Goal: Task Accomplishment & Management: Manage account settings

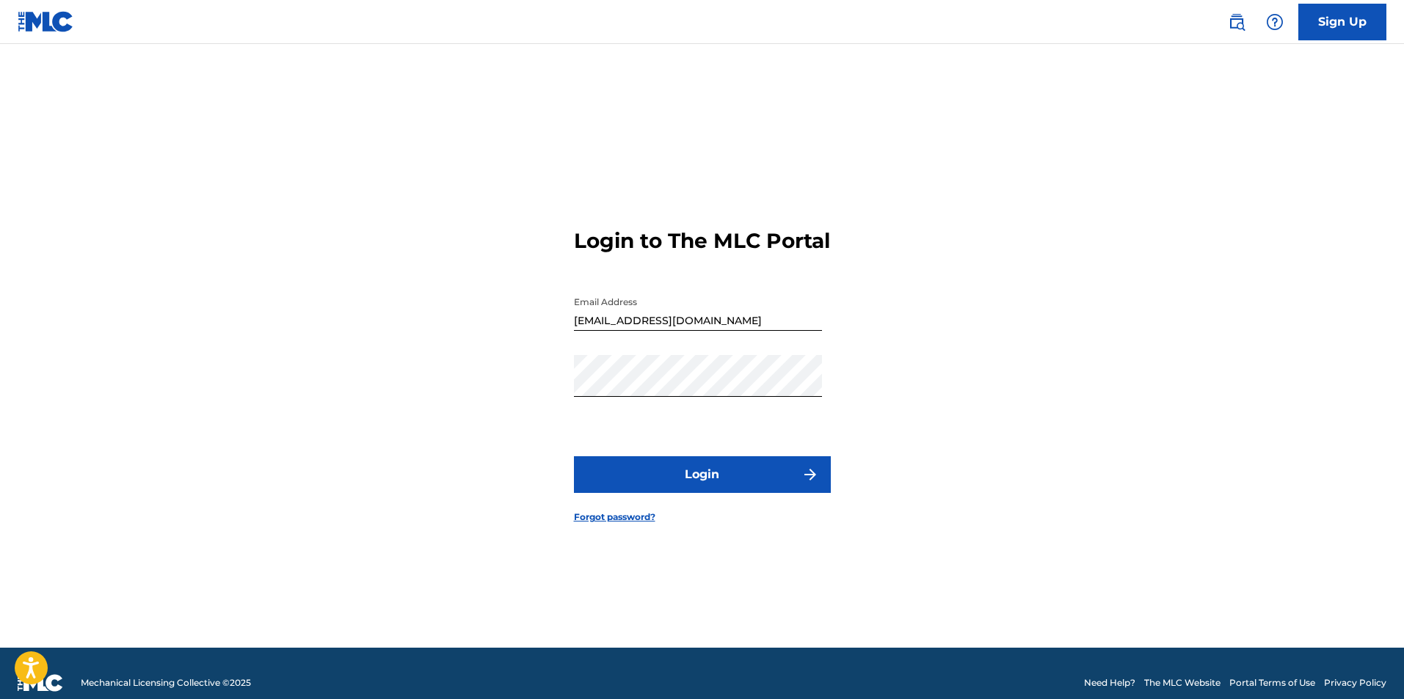
click at [756, 492] on button "Login" at bounding box center [702, 474] width 257 height 37
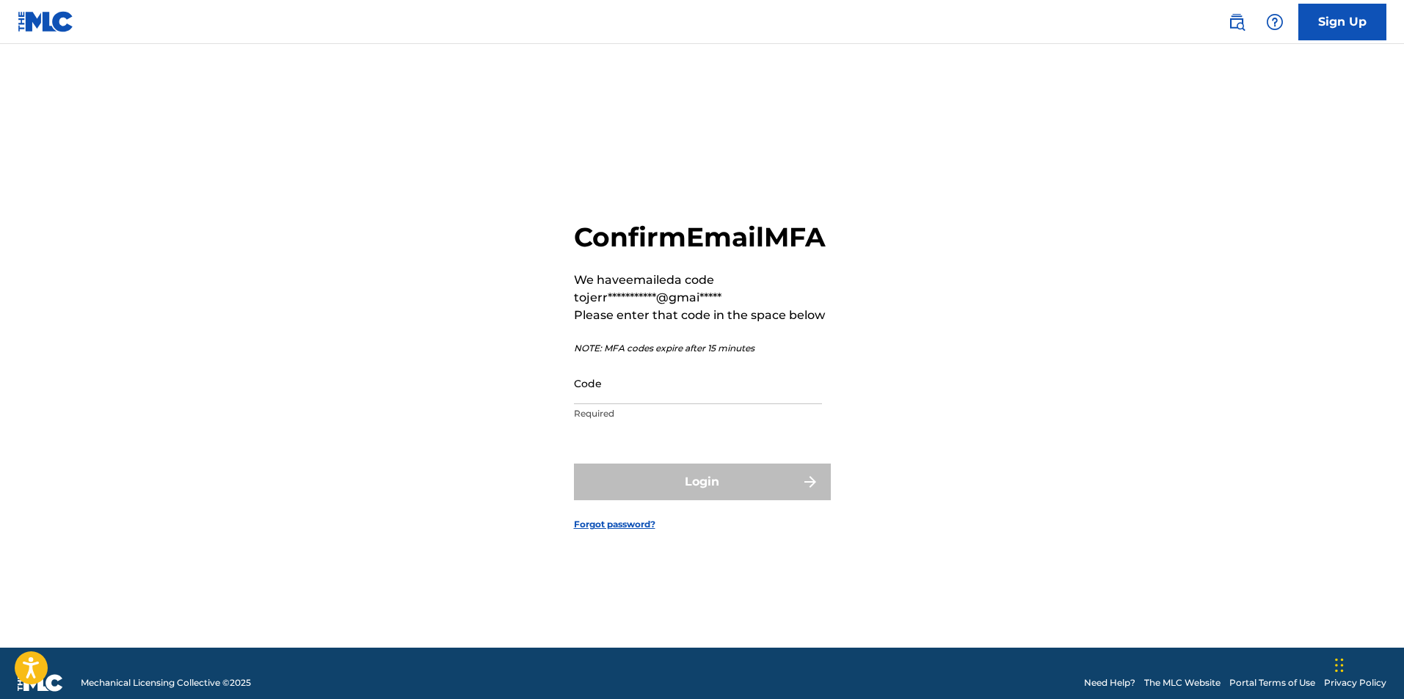
click at [603, 404] on input "Code" at bounding box center [698, 383] width 248 height 42
paste input "816010"
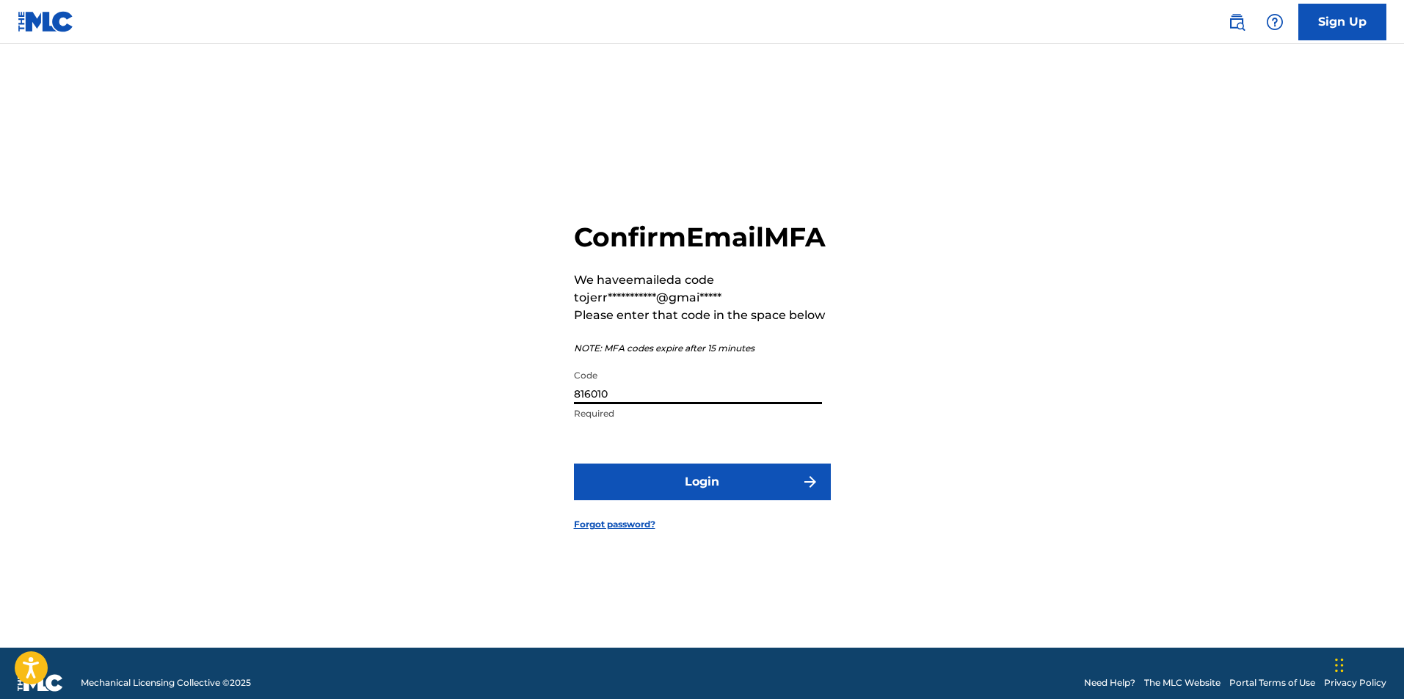
type input "816010"
click at [643, 494] on button "Login" at bounding box center [702, 482] width 257 height 37
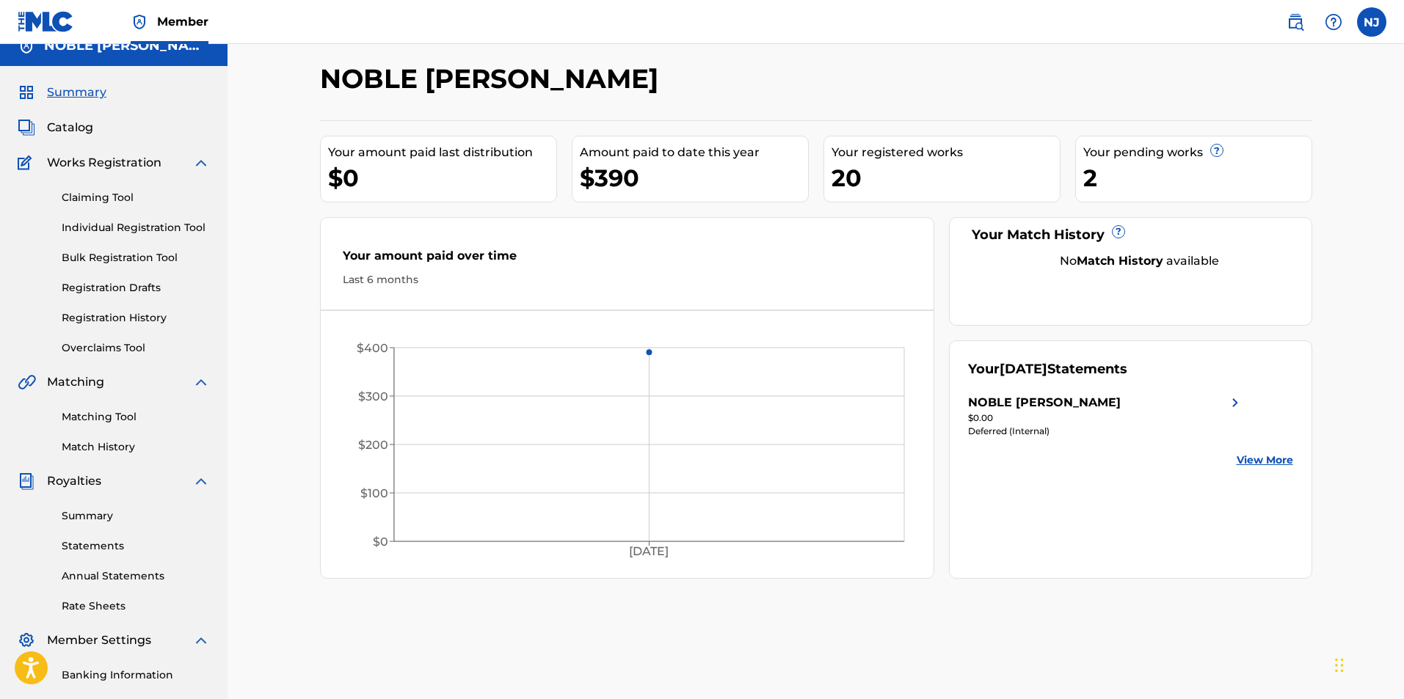
scroll to position [57, 0]
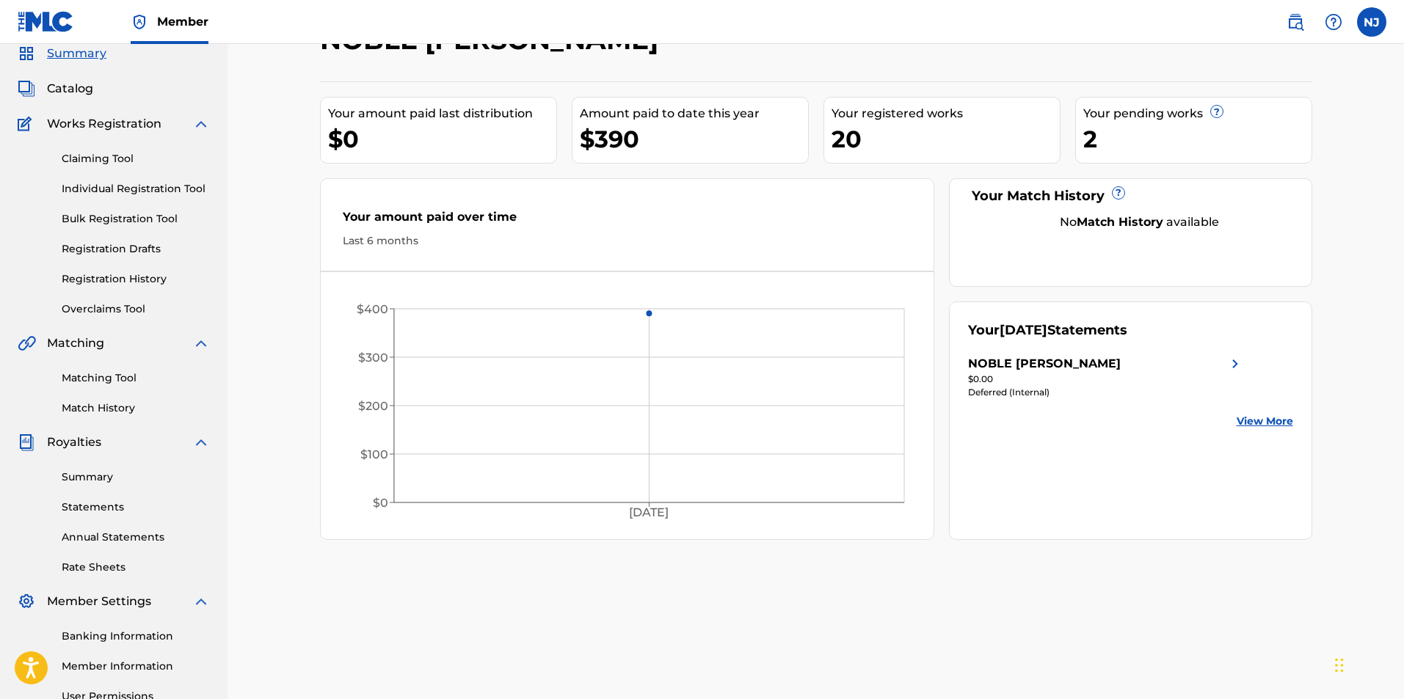
click at [101, 471] on link "Summary" at bounding box center [136, 477] width 148 height 15
